Goal: Task Accomplishment & Management: Use online tool/utility

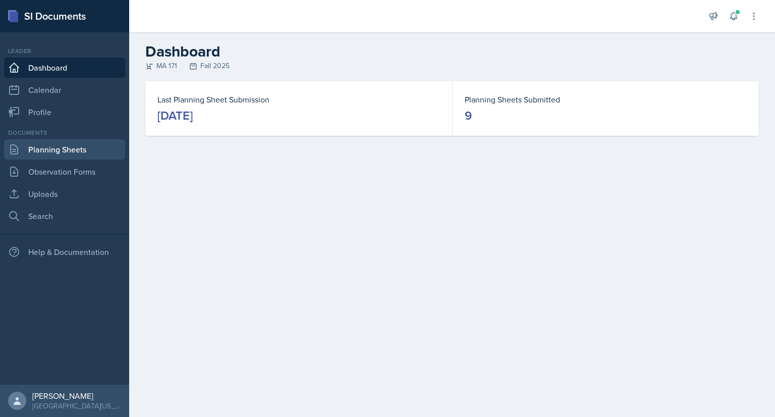
click at [106, 145] on link "Planning Sheets" at bounding box center [64, 149] width 121 height 20
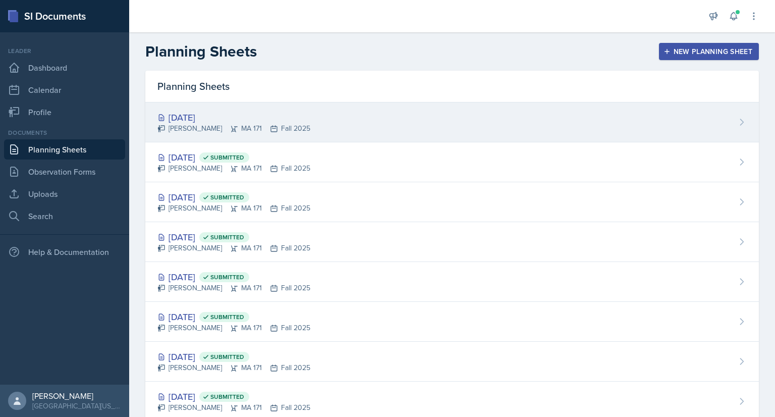
click at [305, 118] on div "[DATE] [PERSON_NAME] MA 171 Fall 2025" at bounding box center [451, 122] width 613 height 40
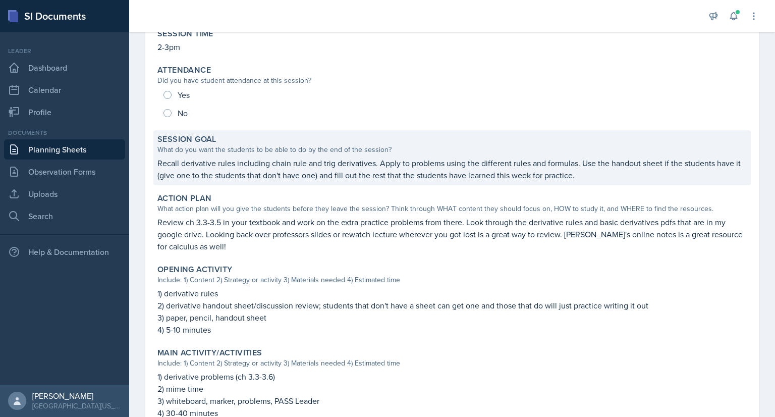
scroll to position [57, 0]
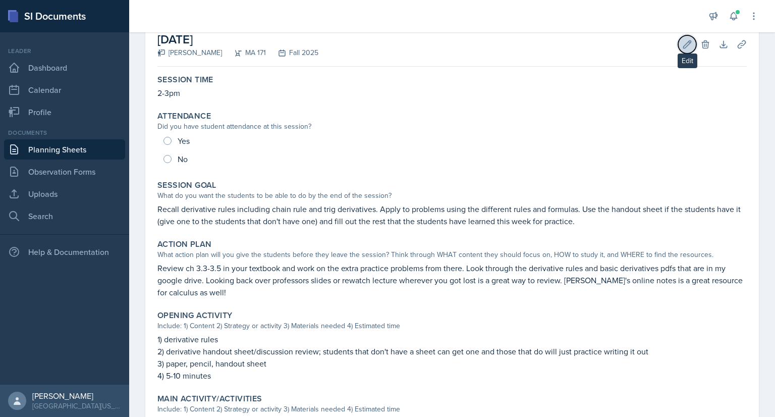
click at [682, 41] on icon at bounding box center [687, 44] width 10 height 10
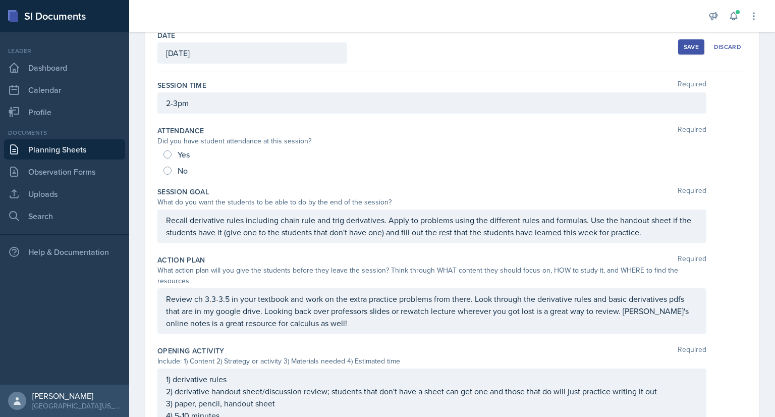
scroll to position [53, 0]
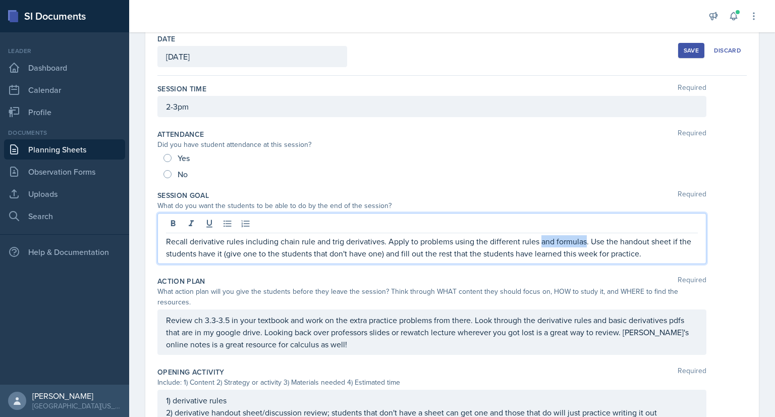
drag, startPoint x: 583, startPoint y: 224, endPoint x: 539, endPoint y: 242, distance: 48.4
click at [539, 242] on p "Recall derivative rules including chain rule and trig derivatives. Apply to pro…" at bounding box center [431, 247] width 531 height 24
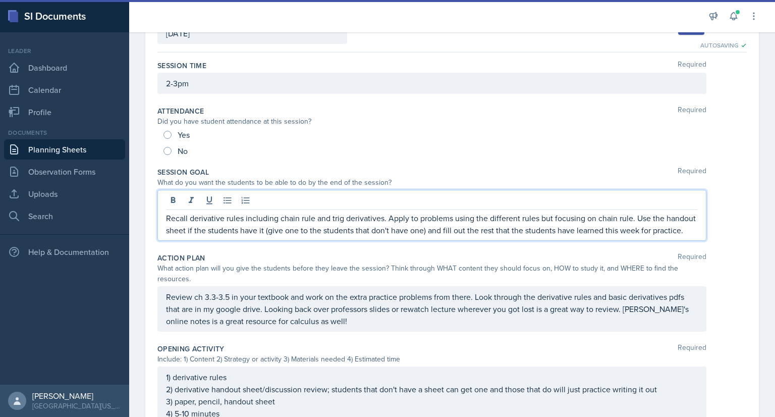
scroll to position [99, 0]
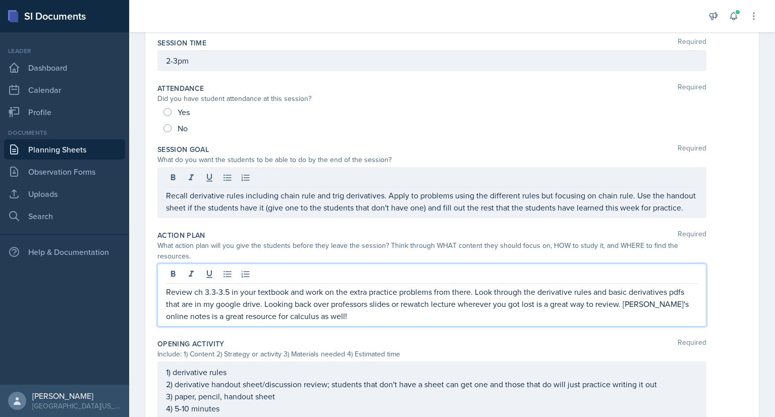
click at [404, 307] on p "Review ch 3.3-3.5 in your textbook and work on the extra practice problems from…" at bounding box center [431, 303] width 531 height 36
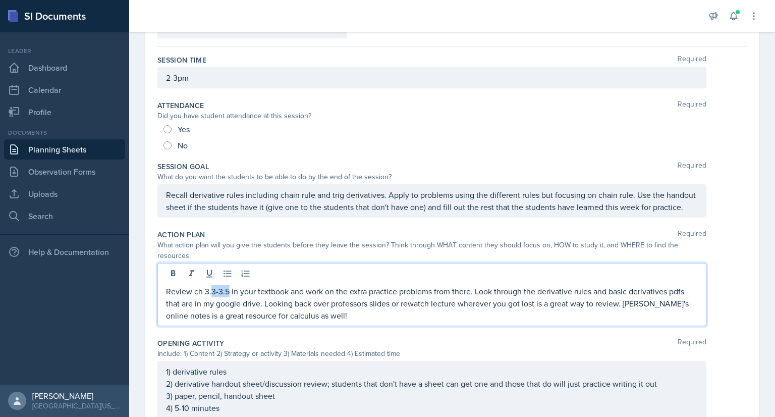
drag, startPoint x: 228, startPoint y: 302, endPoint x: 212, endPoint y: 303, distance: 16.2
click at [212, 303] on p "Review ch 3.3-3.5 in your textbook and work on the extra practice problems from…" at bounding box center [431, 303] width 531 height 36
click at [275, 305] on p "Review ch 3.6 in your textbook and work on the extra practice problems from the…" at bounding box center [431, 303] width 531 height 36
click at [466, 303] on p "Review ch 3.6 in your textbook and other rules you aren't confident on from 3.3…" at bounding box center [431, 303] width 531 height 36
click at [613, 301] on p "Review ch 3.6 in your textbook and other rules you aren't confident on from 3.3…" at bounding box center [431, 303] width 531 height 36
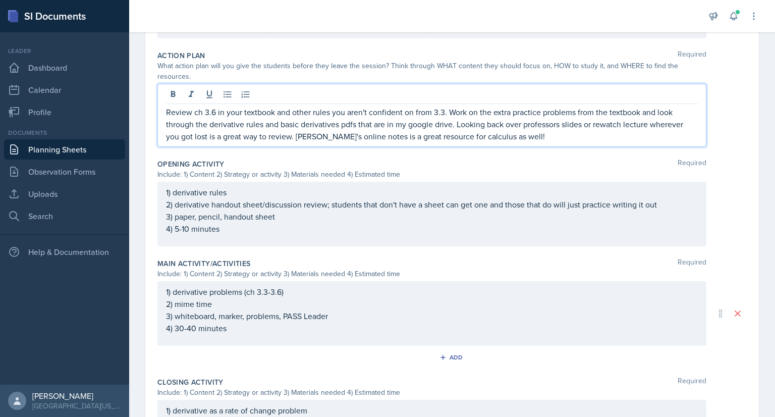
scroll to position [262, 0]
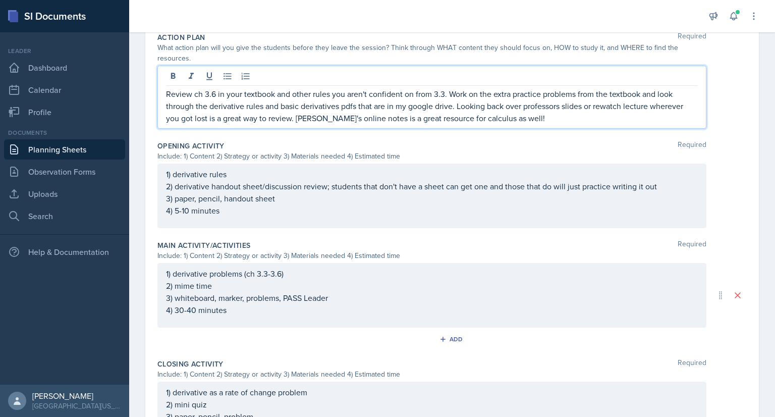
click at [204, 279] on p "1) derivative problems (ch 3.3-3.6)" at bounding box center [431, 273] width 531 height 12
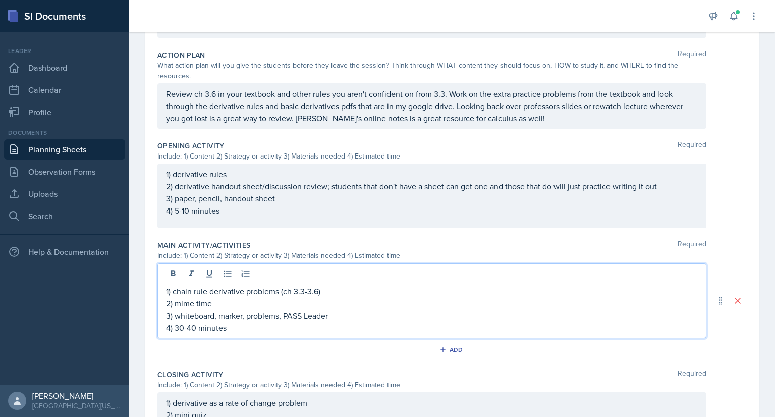
click at [307, 297] on p "1) chain rule derivative problems (ch 3.3-3.6)" at bounding box center [431, 291] width 531 height 12
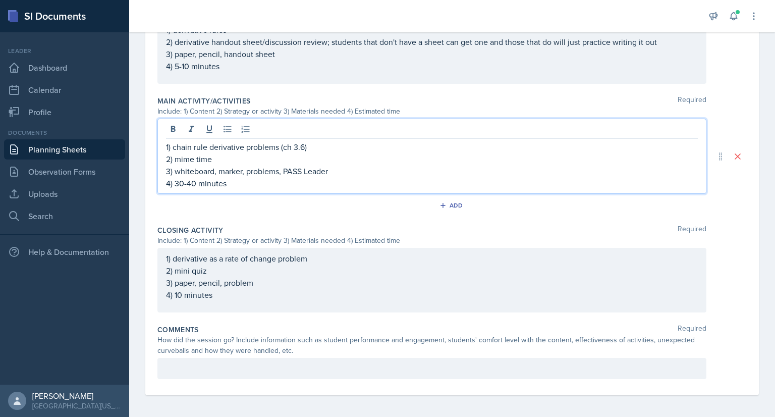
scroll to position [406, 0]
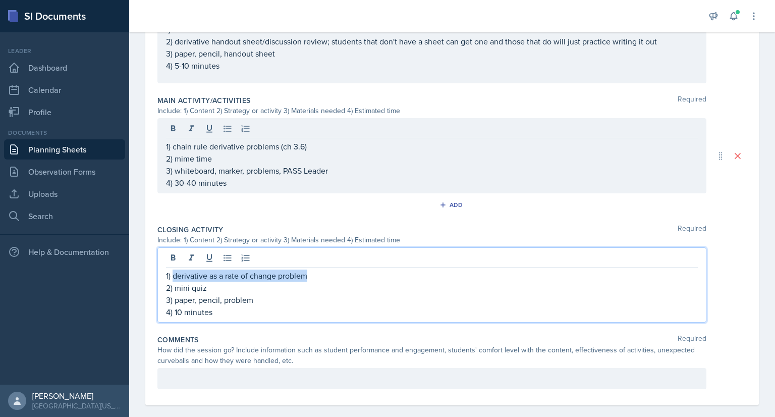
drag, startPoint x: 308, startPoint y: 269, endPoint x: 173, endPoint y: 286, distance: 135.7
click at [173, 281] on p "1) derivative as a rate of change problem" at bounding box center [431, 275] width 531 height 12
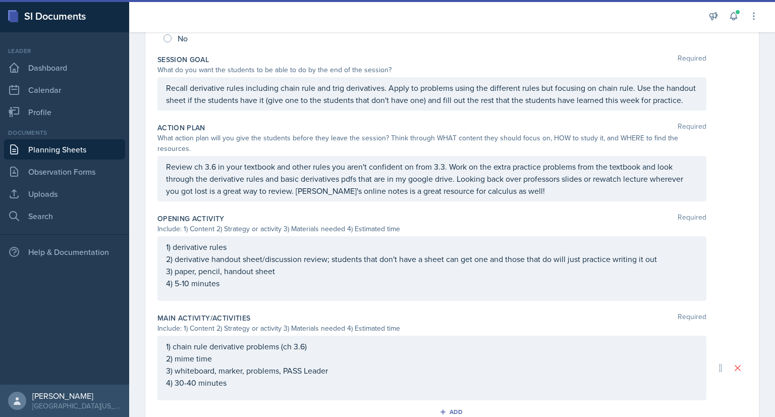
scroll to position [36, 0]
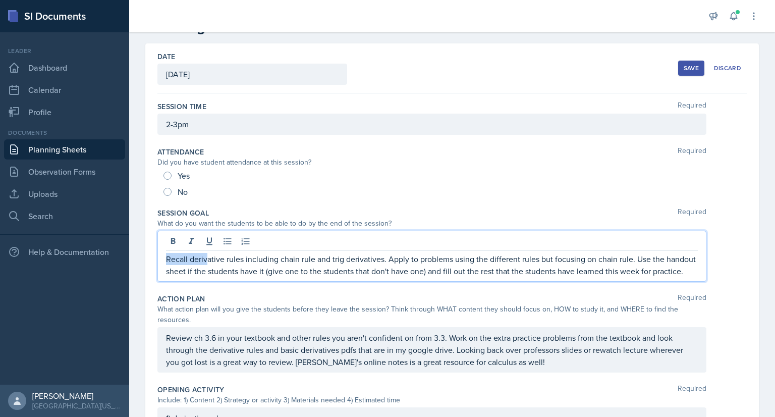
drag, startPoint x: 207, startPoint y: 263, endPoint x: 166, endPoint y: 258, distance: 41.2
click at [166, 258] on p "Recall derivative rules including chain rule and trig derivatives. Apply to pro…" at bounding box center [431, 265] width 531 height 24
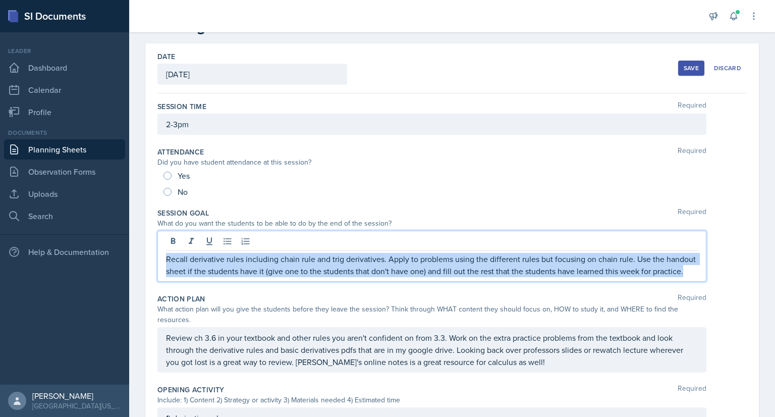
drag, startPoint x: 202, startPoint y: 284, endPoint x: 148, endPoint y: 257, distance: 60.0
click at [148, 257] on div "Date [DATE] [DATE] 31 1 2 3 4 5 6 7 8 9 10 11 12 13 14 15 16 17 18 19 20 21 22 …" at bounding box center [451, 407] width 613 height 729
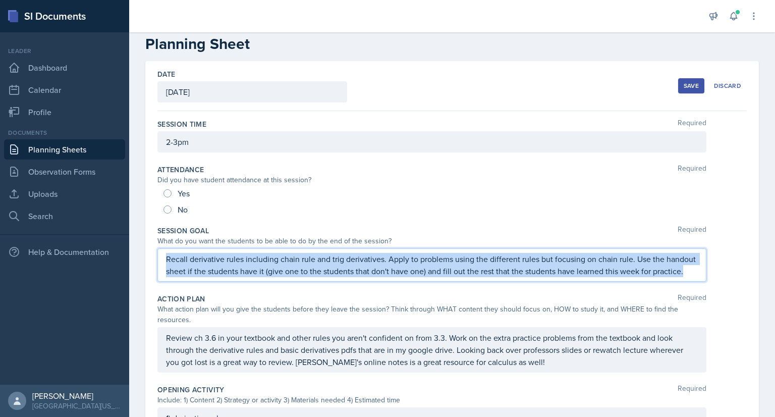
copy p "Recall derivative rules including chain rule and trig derivatives. Apply to pro…"
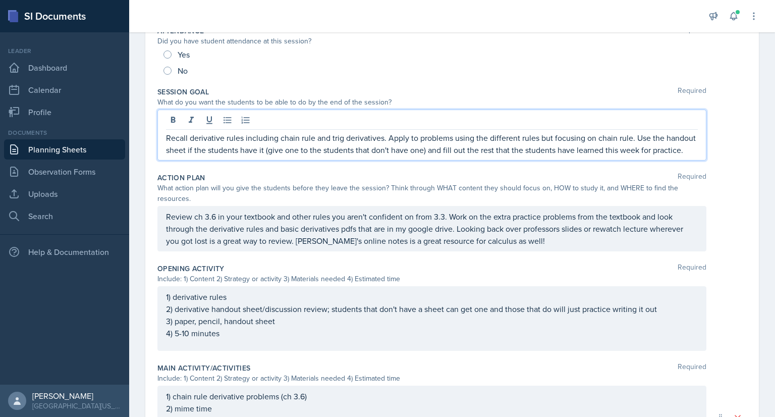
scroll to position [174, 0]
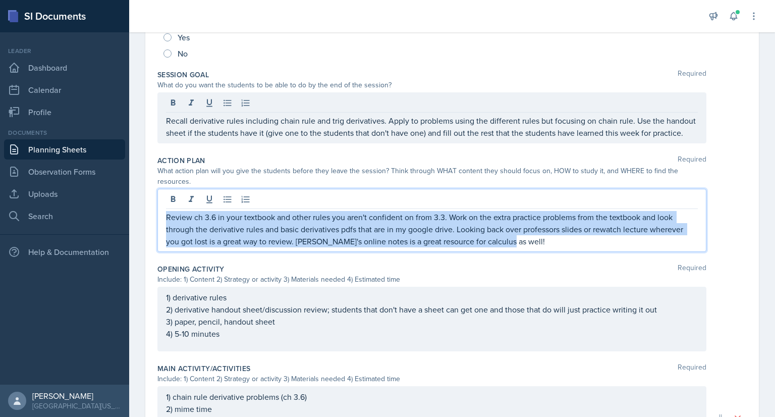
drag, startPoint x: 167, startPoint y: 227, endPoint x: 508, endPoint y: 256, distance: 342.0
click at [508, 247] on p "Review ch 3.6 in your textbook and other rules you aren't confident on from 3.3…" at bounding box center [431, 229] width 531 height 36
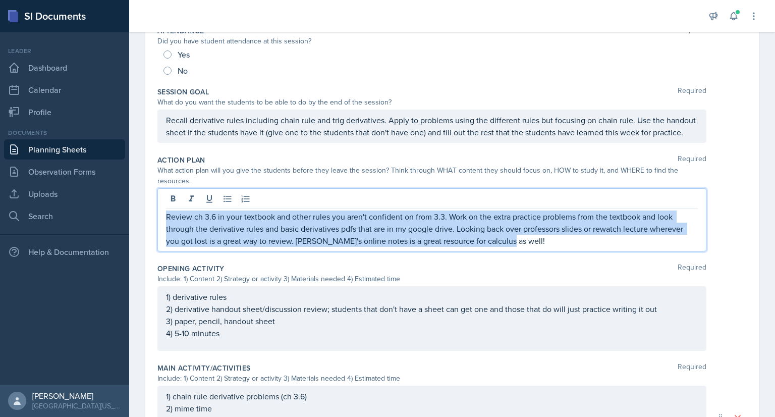
copy p "Review ch 3.6 in your textbook and other rules you aren't confident on from 3.3…"
